Goal: Find specific fact: Find specific fact

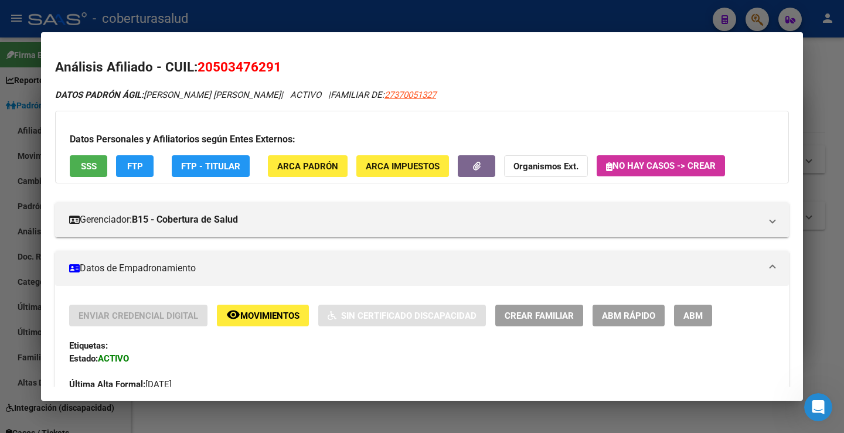
click at [507, 48] on mat-dialog-content "Análisis Afiliado - CUIL: 20503476291 DATOS PADRÓN ÁGIL: [PERSON_NAME] [PERSON_…" at bounding box center [422, 216] width 762 height 340
click at [503, 12] on div at bounding box center [422, 216] width 844 height 433
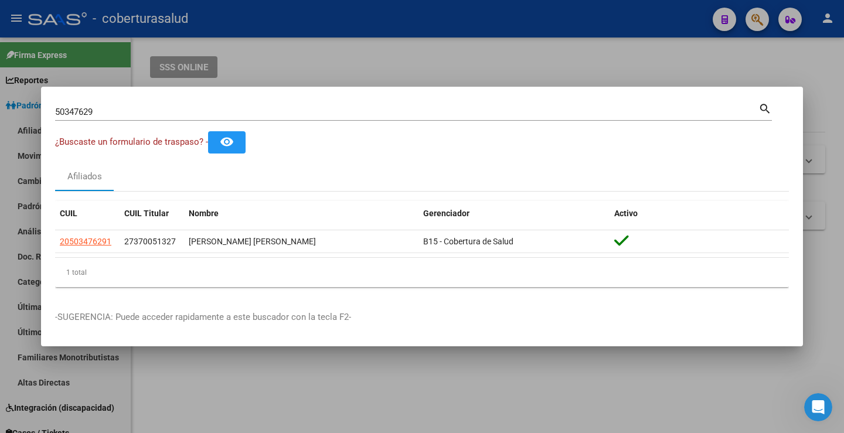
click at [178, 115] on input "50347629" at bounding box center [406, 112] width 703 height 11
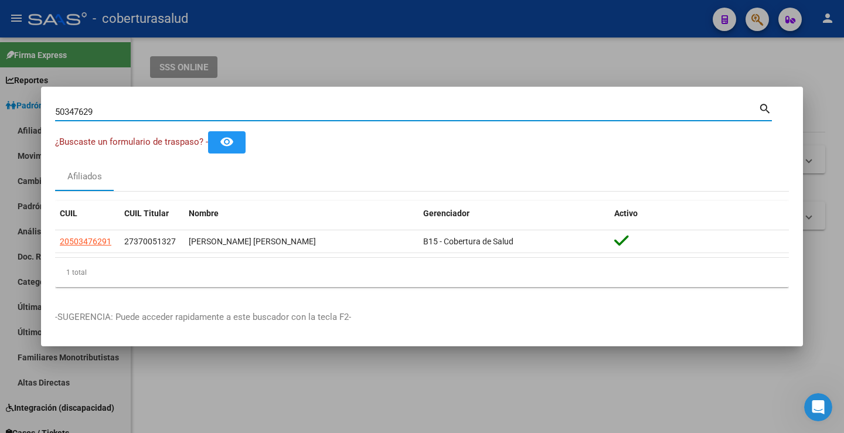
click at [176, 115] on input "50347629" at bounding box center [406, 112] width 703 height 11
click at [180, 116] on input "50347629" at bounding box center [406, 112] width 703 height 11
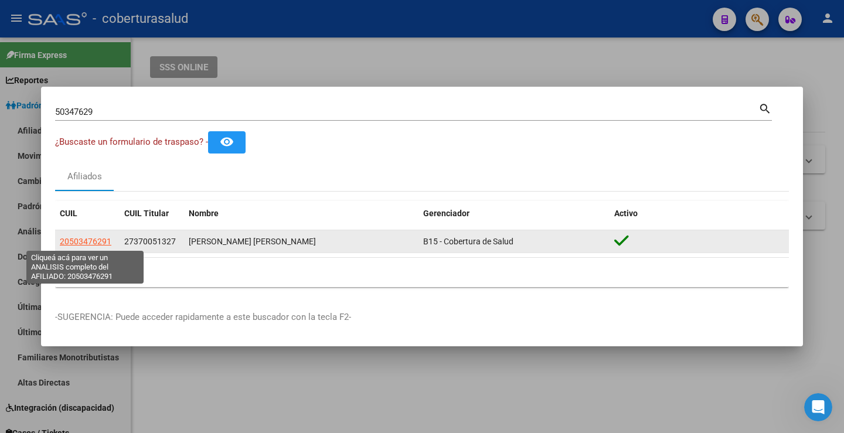
click at [83, 243] on span "20503476291" at bounding box center [86, 241] width 52 height 9
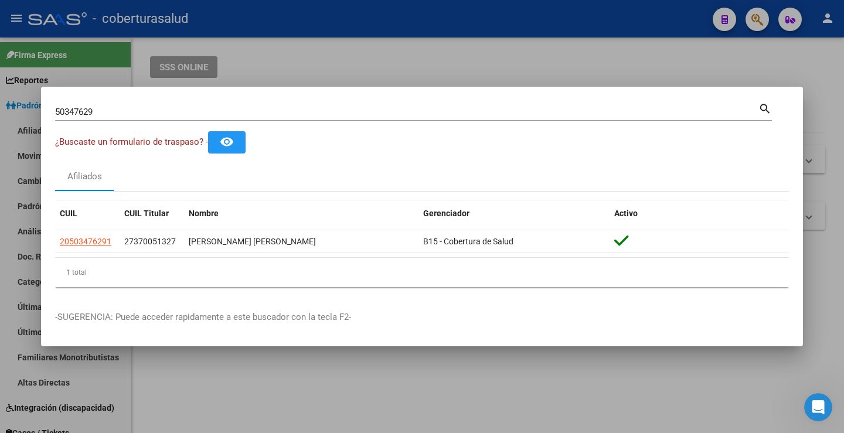
click at [111, 113] on input "50347629" at bounding box center [406, 112] width 703 height 11
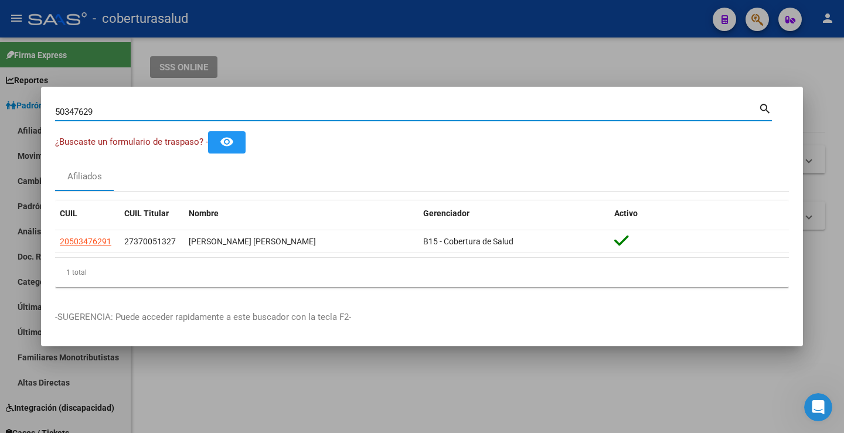
click at [111, 113] on input "50347629" at bounding box center [406, 112] width 703 height 11
paste input "36518154"
type input "36518154"
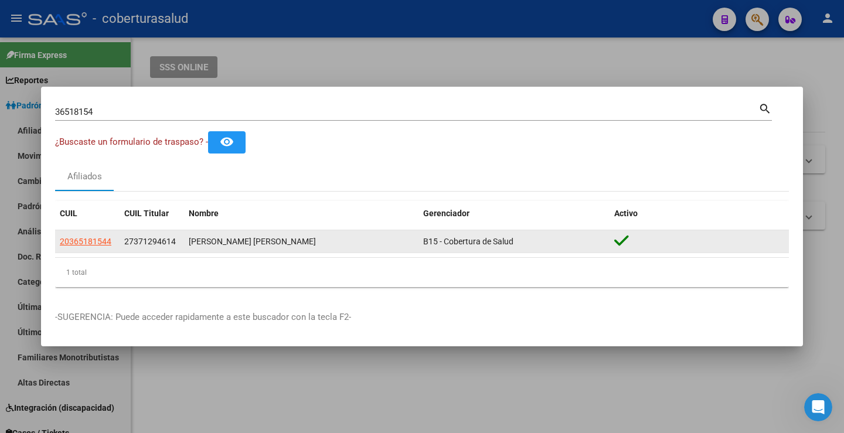
click at [96, 235] on app-link-go-to "20365181544" at bounding box center [86, 241] width 52 height 13
click at [100, 237] on span "20365181544" at bounding box center [86, 241] width 52 height 9
type textarea "20365181544"
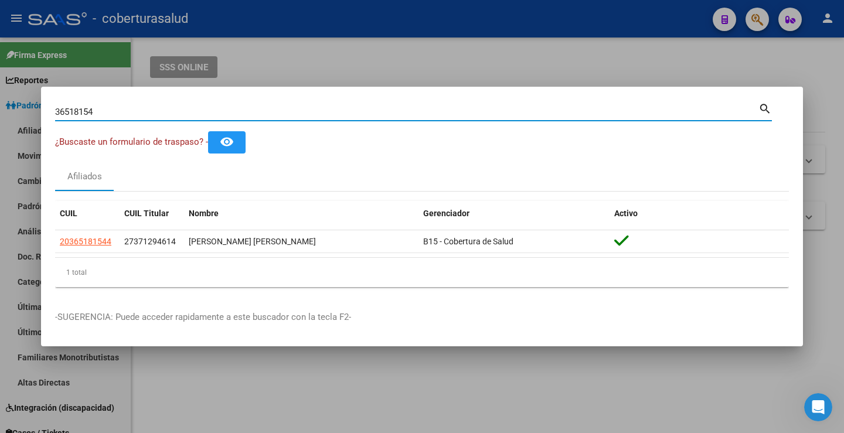
click at [199, 110] on input "36518154" at bounding box center [406, 112] width 703 height 11
paste input "59602219"
type input "59602219"
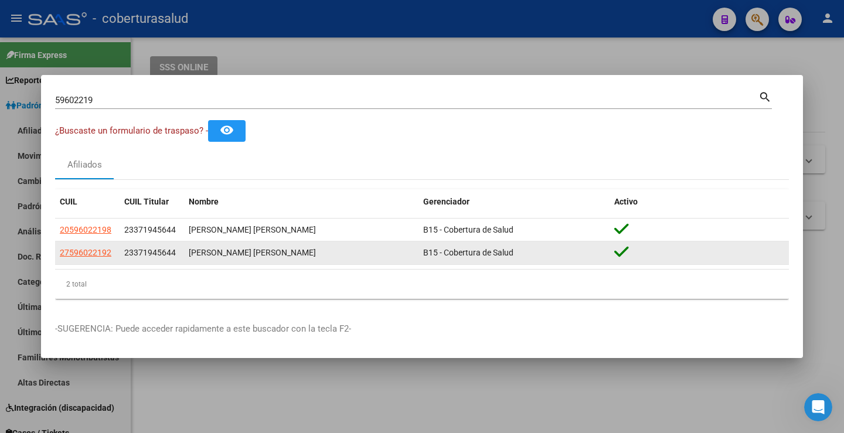
drag, startPoint x: 67, startPoint y: 257, endPoint x: 73, endPoint y: 258, distance: 6.0
click at [73, 258] on app-link-go-to "27596022192" at bounding box center [86, 252] width 52 height 13
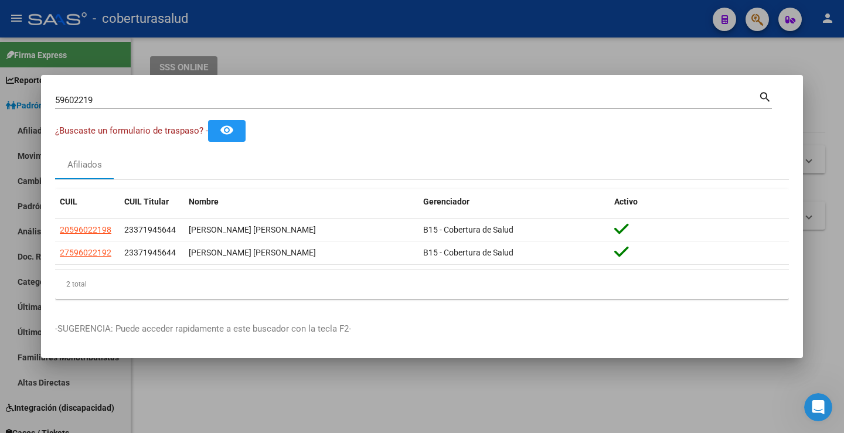
click at [93, 272] on div "2 total" at bounding box center [422, 284] width 734 height 29
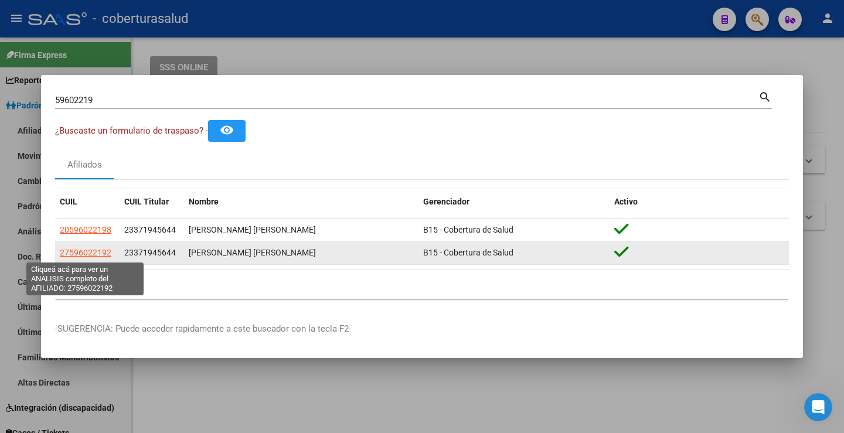
click at [90, 255] on span "27596022192" at bounding box center [86, 252] width 52 height 9
type textarea "27596022192"
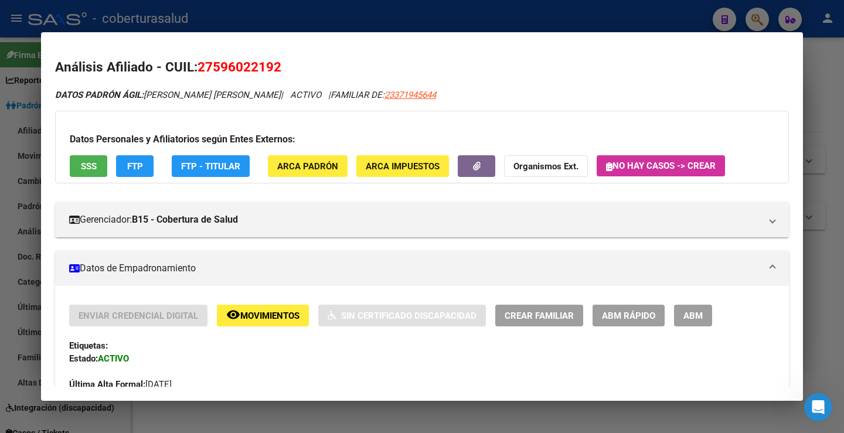
drag, startPoint x: 275, startPoint y: 66, endPoint x: 216, endPoint y: 68, distance: 58.6
click at [216, 68] on span "27596022192" at bounding box center [239, 66] width 84 height 15
copy span "59602219"
click at [240, 60] on span "27596022192" at bounding box center [239, 66] width 84 height 15
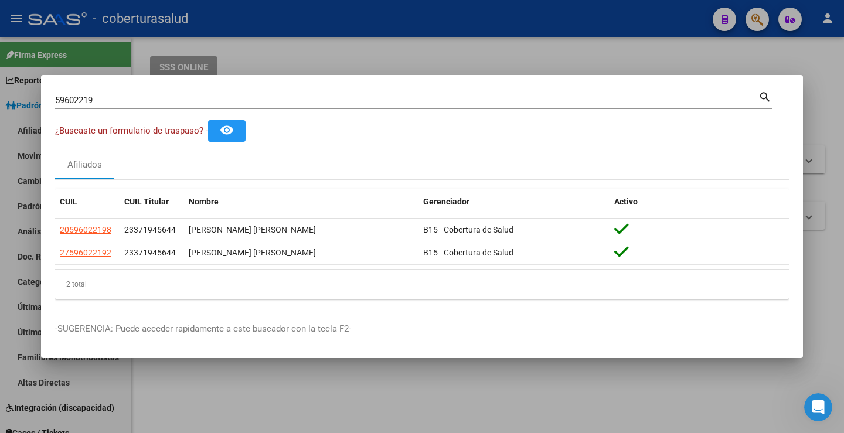
click at [305, 105] on div "59602219 Buscar (apellido, dni, cuil, nro traspaso, cuit, obra social)" at bounding box center [406, 100] width 703 height 18
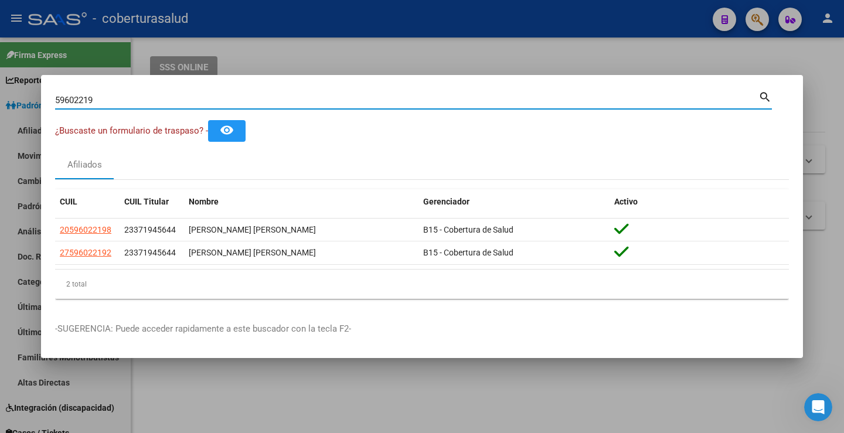
click at [305, 105] on div "59602219 Buscar (apellido, dni, cuil, nro traspaso, cuit, obra social)" at bounding box center [406, 100] width 703 height 18
drag, startPoint x: 112, startPoint y: 98, endPoint x: 28, endPoint y: 101, distance: 84.4
click at [28, 101] on div "59602219 Buscar (apellido, dni, cuil, nro traspaso, cuit, obra social) search ¿…" at bounding box center [422, 216] width 844 height 433
paste input "567258"
type input "59567258"
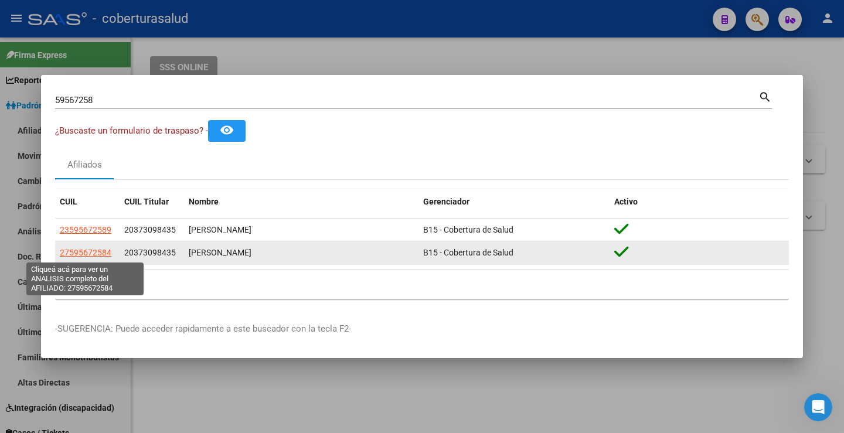
click at [87, 255] on span "27595672584" at bounding box center [86, 252] width 52 height 9
type textarea "27595672584"
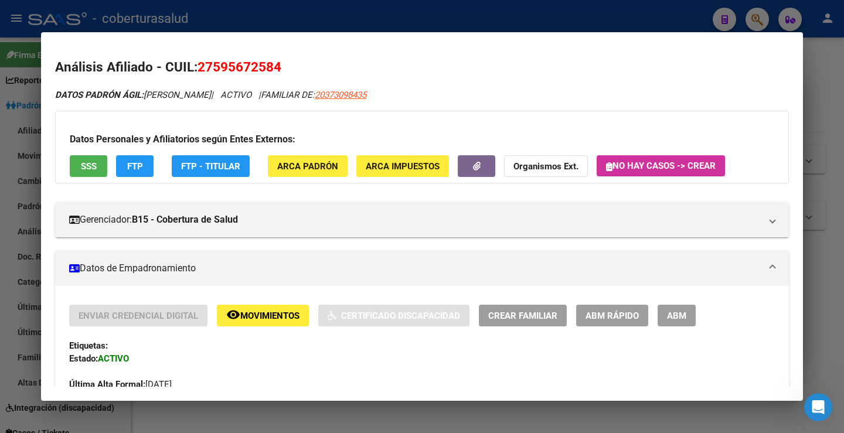
click at [217, 67] on span "27595672584" at bounding box center [239, 66] width 84 height 15
click at [217, 69] on span "27595672584" at bounding box center [239, 66] width 84 height 15
drag, startPoint x: 272, startPoint y: 69, endPoint x: 216, endPoint y: 71, distance: 56.3
click at [216, 71] on span "27595672584" at bounding box center [239, 66] width 84 height 15
copy span "59567258"
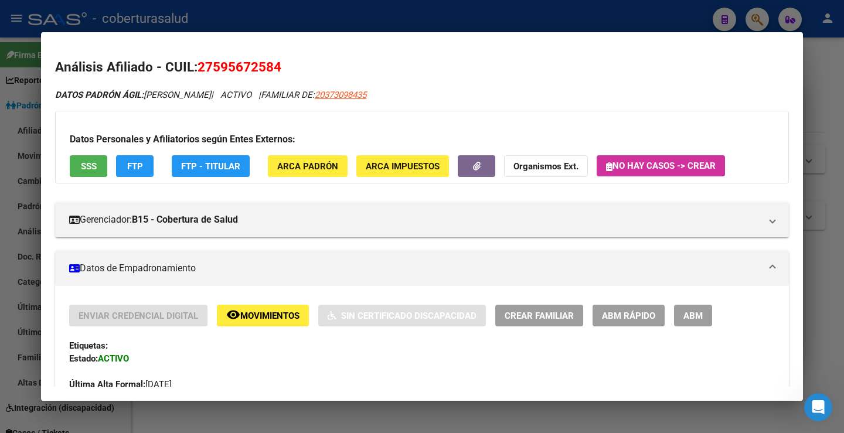
click at [227, 60] on span "27595672584" at bounding box center [239, 66] width 84 height 15
click at [240, 62] on span "27595672584" at bounding box center [239, 66] width 84 height 15
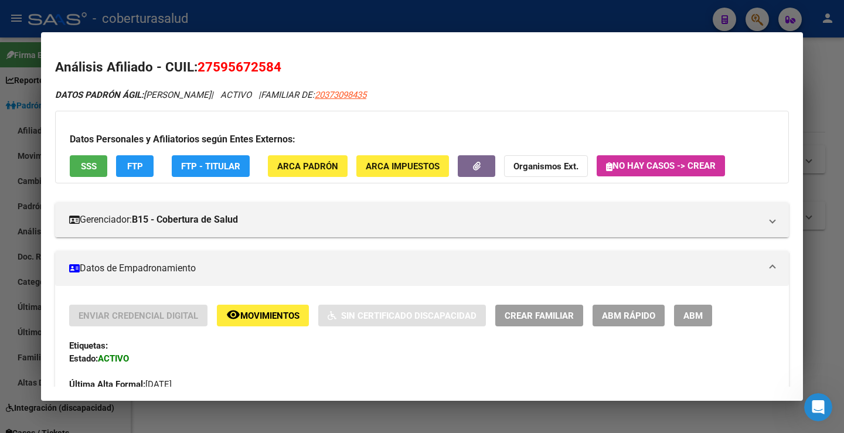
click at [258, 64] on span "27595672584" at bounding box center [239, 66] width 84 height 15
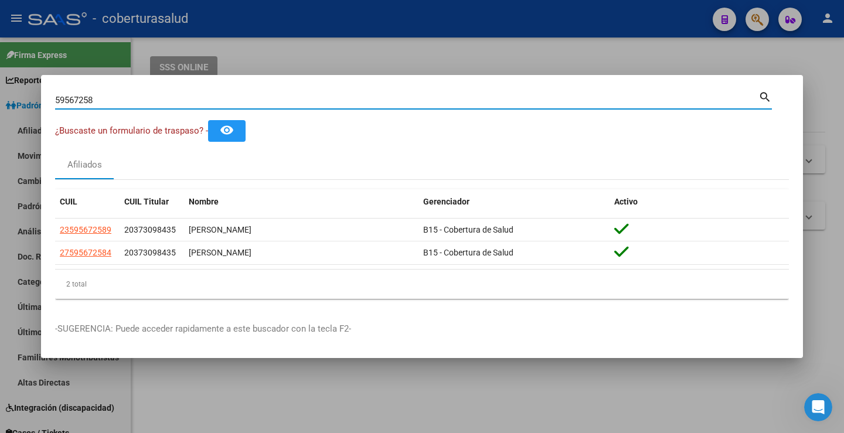
click at [134, 97] on input "59567258" at bounding box center [406, 100] width 703 height 11
paste input "637530"
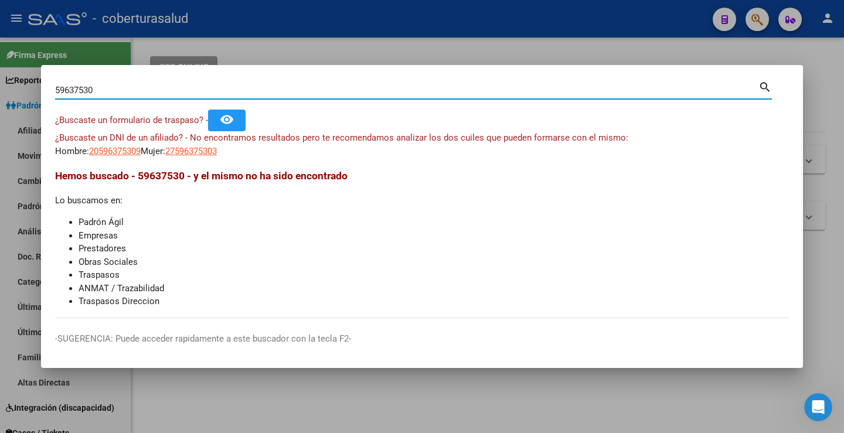
click at [180, 94] on input "59637530" at bounding box center [406, 90] width 703 height 11
paste input "37419519"
click at [74, 91] on input "37419519" at bounding box center [406, 90] width 703 height 11
click at [76, 91] on input "37419519" at bounding box center [406, 90] width 703 height 11
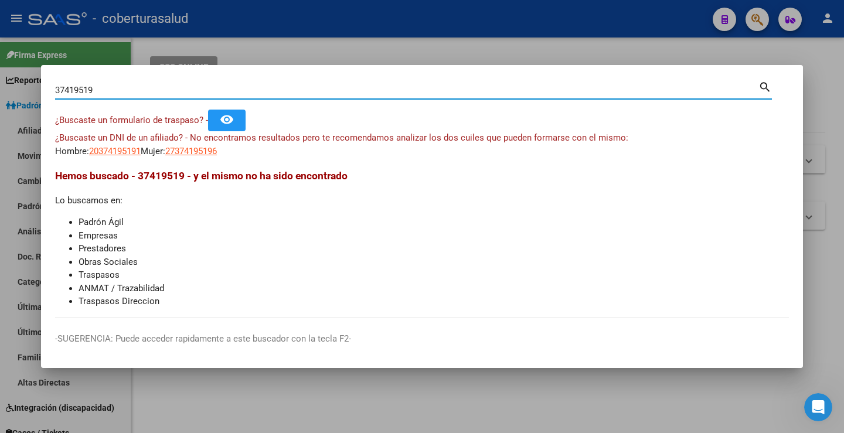
paste input "59986228"
type input "59986228"
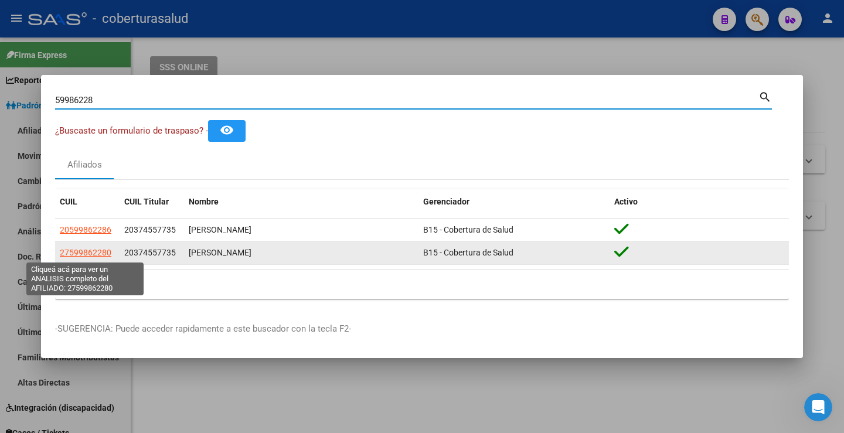
click at [86, 257] on span "27599862280" at bounding box center [86, 252] width 52 height 9
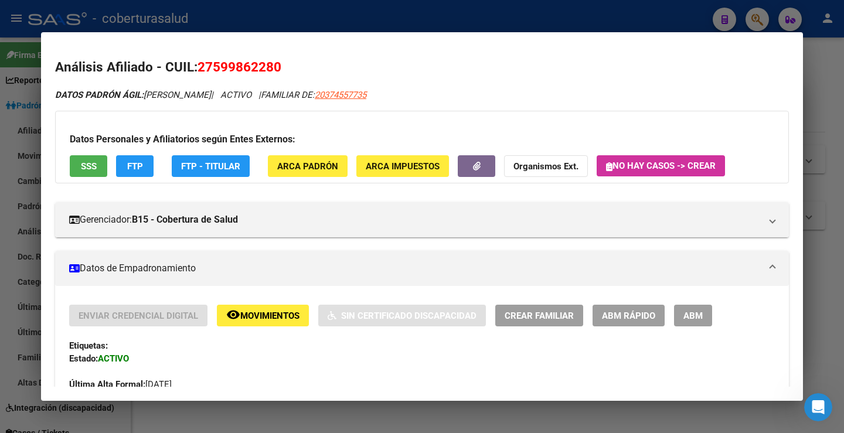
drag, startPoint x: 275, startPoint y: 67, endPoint x: 215, endPoint y: 62, distance: 60.0
click at [215, 62] on span "27599862280" at bounding box center [239, 66] width 84 height 15
copy span "59986228"
click at [237, 57] on h2 "Análisis Afiliado - CUIL: 27599862280" at bounding box center [422, 67] width 734 height 20
drag, startPoint x: 237, startPoint y: 57, endPoint x: 237, endPoint y: 64, distance: 7.0
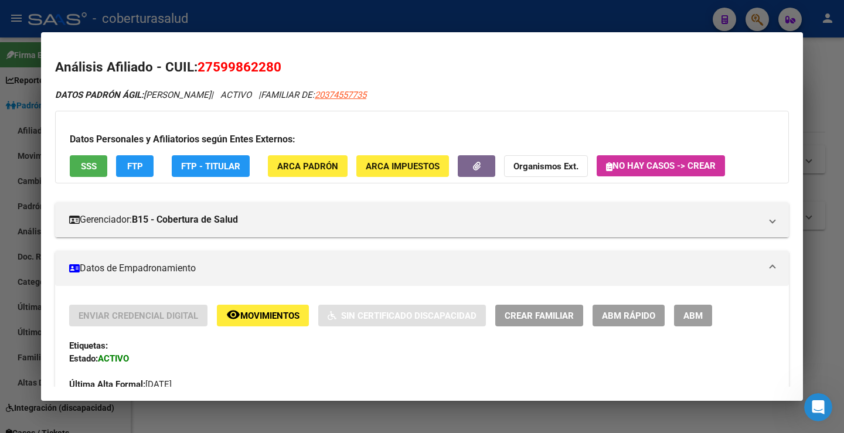
click at [237, 61] on h2 "Análisis Afiliado - CUIL: 27599862280" at bounding box center [422, 67] width 734 height 20
click at [240, 66] on span "27599862280" at bounding box center [239, 66] width 84 height 15
drag, startPoint x: 275, startPoint y: 67, endPoint x: 216, endPoint y: 70, distance: 58.7
click at [216, 70] on span "27599862280" at bounding box center [239, 66] width 84 height 15
copy span "59986228"
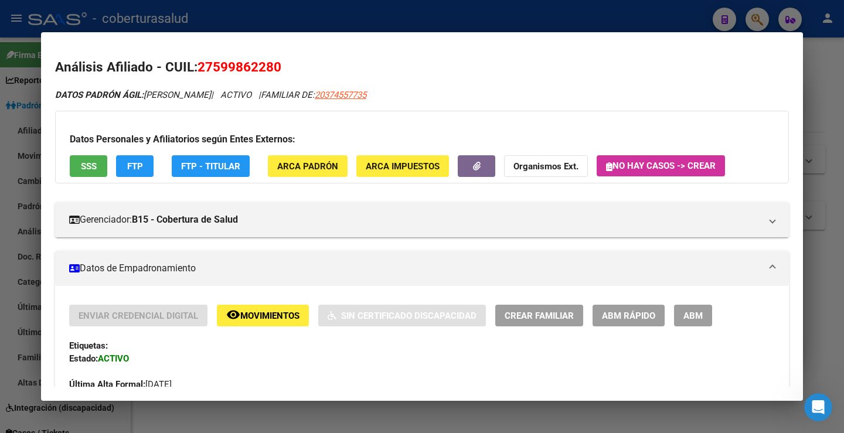
click at [257, 66] on span "27599862280" at bounding box center [239, 66] width 84 height 15
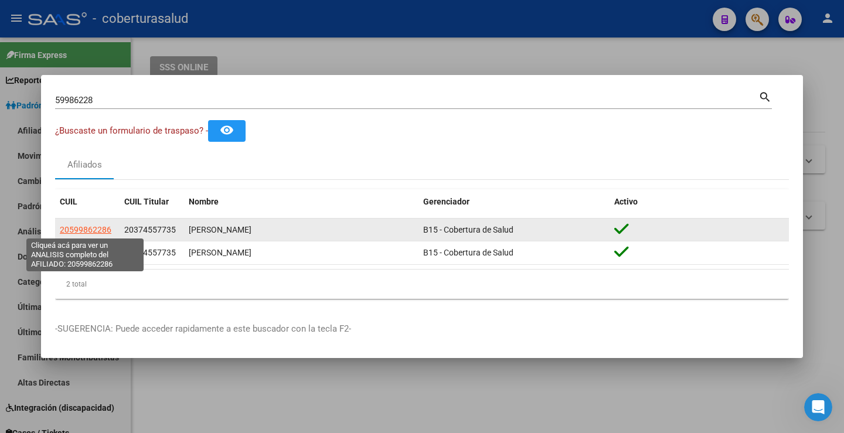
click at [89, 227] on span "20599862286" at bounding box center [86, 229] width 52 height 9
type textarea "20599862286"
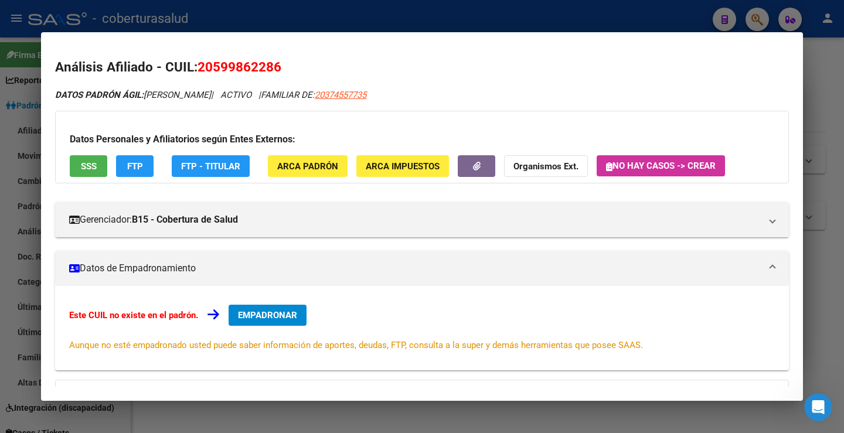
drag, startPoint x: 214, startPoint y: 65, endPoint x: 274, endPoint y: 68, distance: 60.4
click at [274, 68] on span "20599862286" at bounding box center [239, 66] width 84 height 15
copy span "59986228"
click at [243, 66] on span "20599862286" at bounding box center [239, 66] width 84 height 15
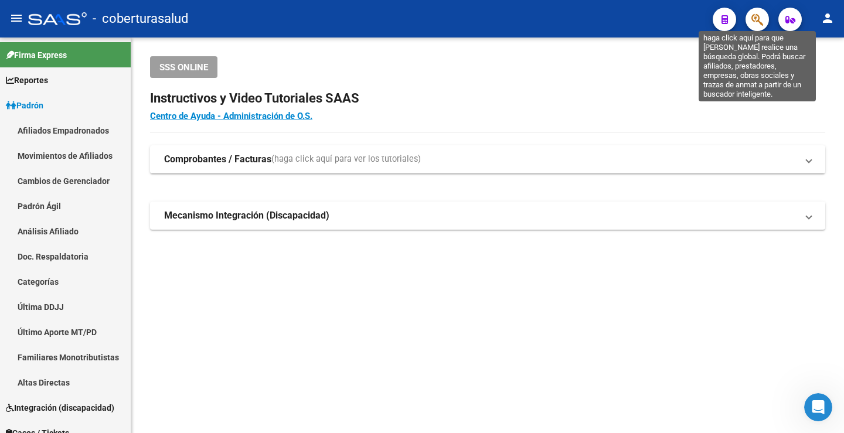
click at [759, 19] on icon "button" at bounding box center [757, 19] width 12 height 13
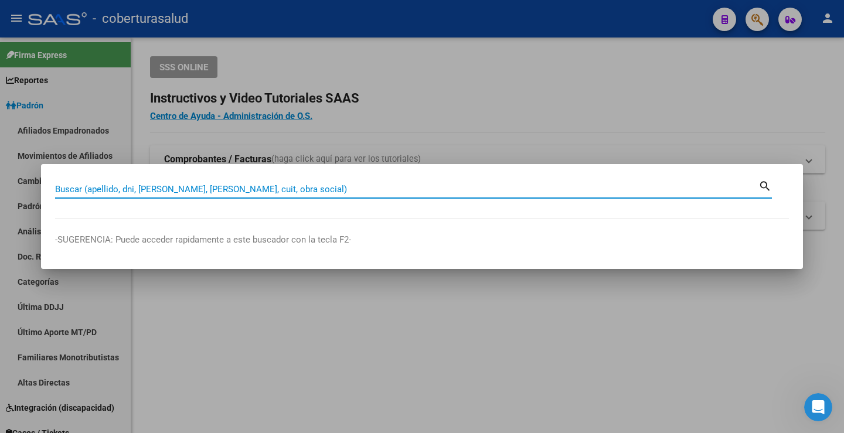
paste input "59568341"
type input "59568341"
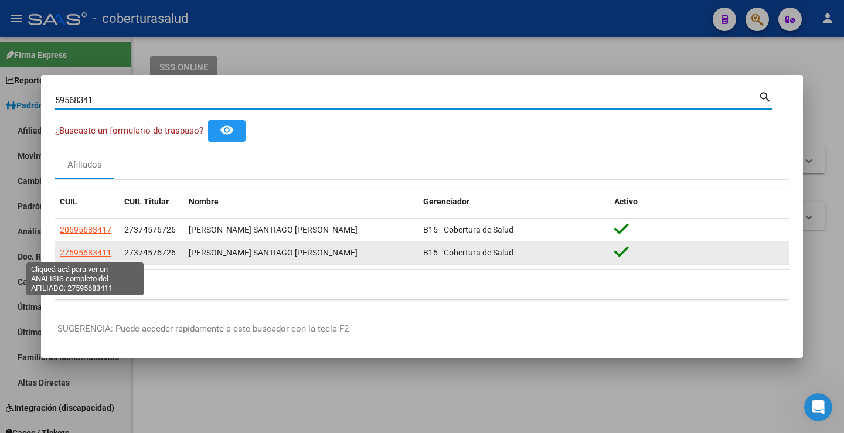
click at [81, 253] on span "27595683411" at bounding box center [86, 252] width 52 height 9
type textarea "27595683411"
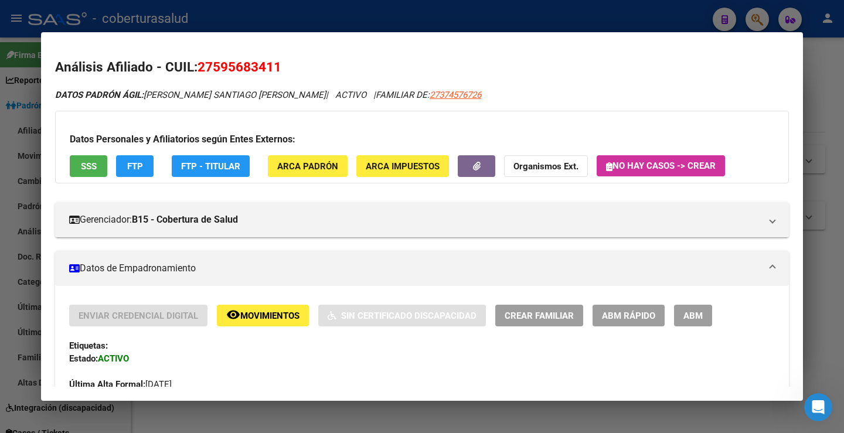
drag, startPoint x: 275, startPoint y: 66, endPoint x: 229, endPoint y: 60, distance: 46.7
click at [219, 60] on span "27595683411" at bounding box center [239, 66] width 84 height 15
drag, startPoint x: 229, startPoint y: 60, endPoint x: 275, endPoint y: 70, distance: 47.9
click at [275, 70] on span "27595683411" at bounding box center [239, 66] width 84 height 15
copy span "59568341"
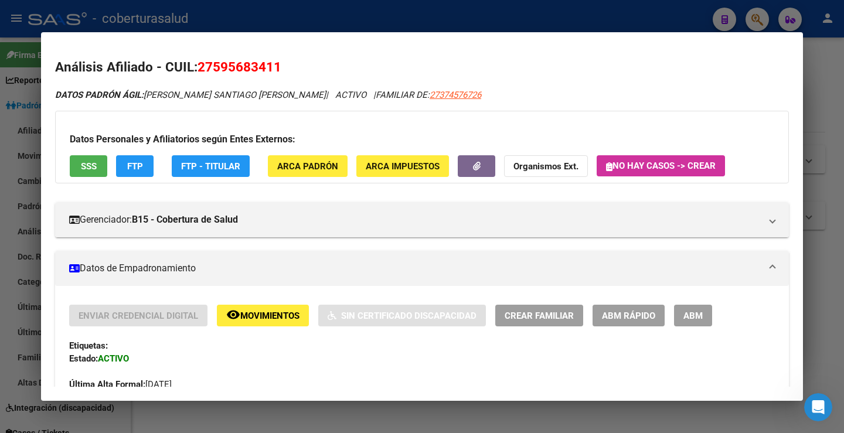
click at [236, 63] on span "27595683411" at bounding box center [239, 66] width 84 height 15
click at [309, 57] on mat-dialog-content "Análisis Afiliado - CUIL: 27595683411 DATOS PADRÓN ÁGIL: [PERSON_NAME] SANTIAGO…" at bounding box center [422, 216] width 762 height 340
click at [257, 65] on span "27595683411" at bounding box center [239, 66] width 84 height 15
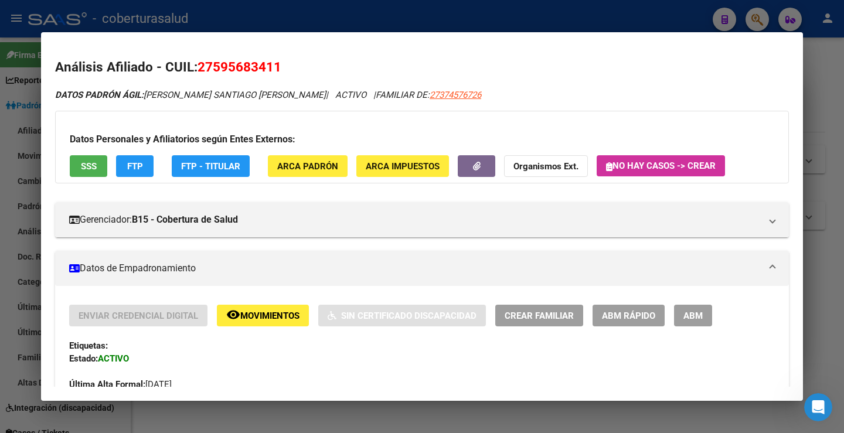
copy span "27595683411"
